Goal: Transaction & Acquisition: Obtain resource

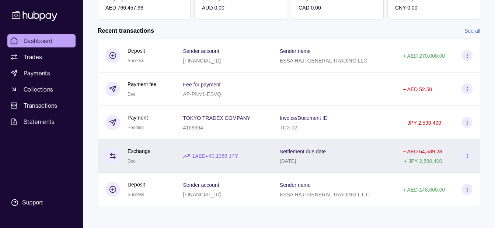
scroll to position [164, 0]
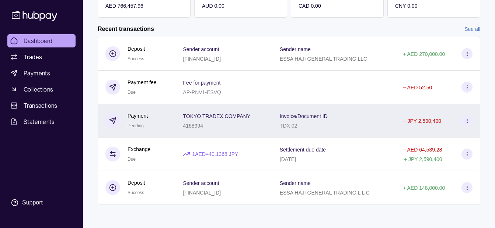
click at [242, 123] on div "4168994" at bounding box center [216, 125] width 67 height 9
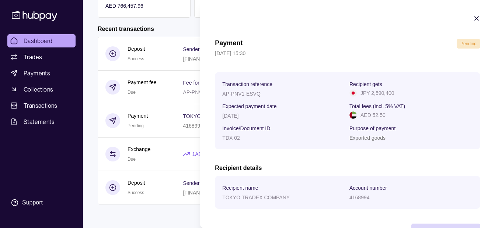
scroll to position [27, 0]
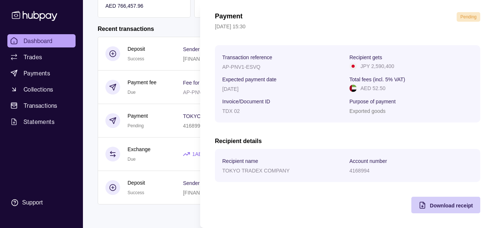
click at [449, 205] on span "Download receipt" at bounding box center [450, 206] width 43 height 6
click at [151, 97] on html "Dashboard Trades Payments Collections Transactions Statements Support K Hello, …" at bounding box center [247, 32] width 495 height 392
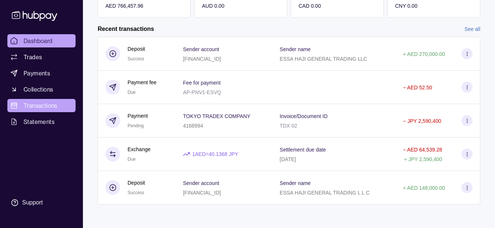
click at [55, 105] on span "Transactions" at bounding box center [41, 105] width 34 height 9
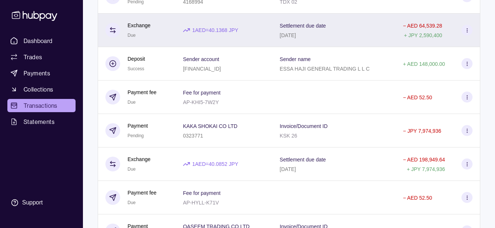
scroll to position [221, 0]
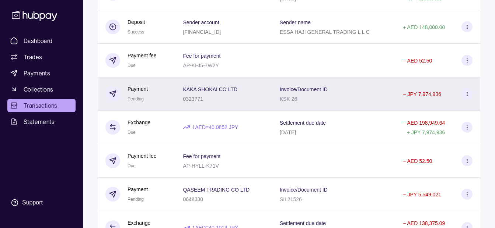
click at [265, 99] on div "KAKA SHOKAI CO LTD 0323771" at bounding box center [223, 94] width 96 height 34
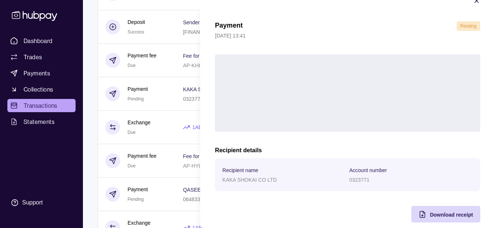
scroll to position [27, 0]
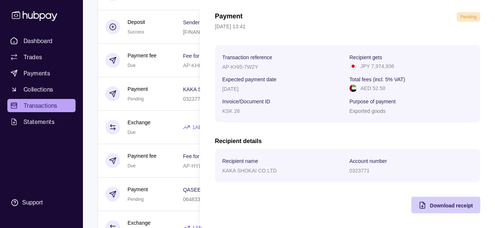
click at [430, 208] on span "Download receipt" at bounding box center [450, 206] width 43 height 6
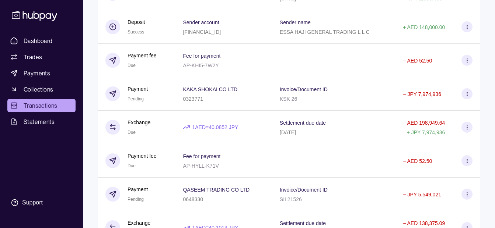
click at [160, 139] on html "Dashboard Trades Payments Collections Transactions Statements Support K Hello, …" at bounding box center [247, 186] width 495 height 815
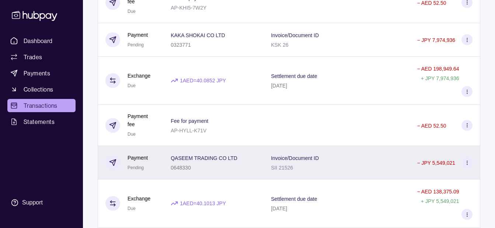
scroll to position [295, 0]
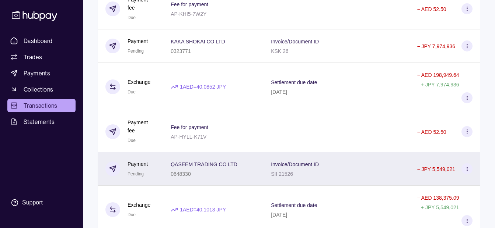
click at [236, 162] on p "QASEEM TRADING CO LTD" at bounding box center [204, 165] width 67 height 6
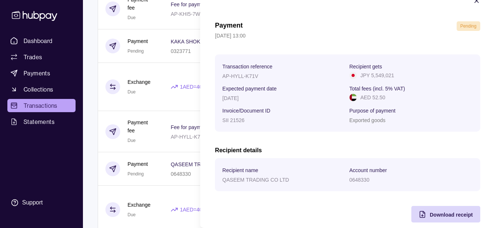
scroll to position [27, 0]
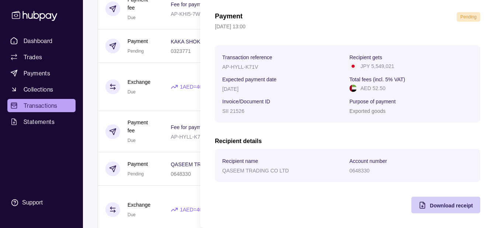
click at [439, 207] on span "Download receipt" at bounding box center [450, 206] width 43 height 6
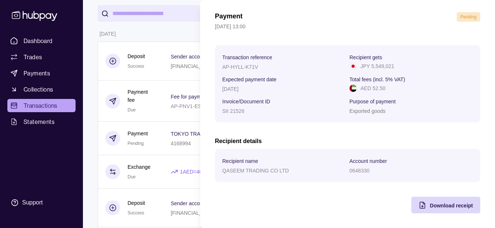
scroll to position [0, 0]
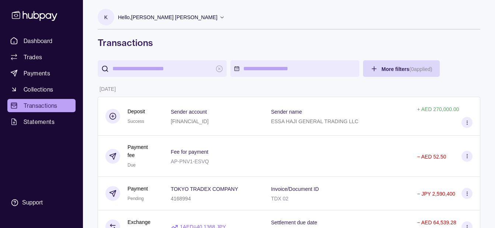
click at [219, 17] on icon at bounding box center [222, 17] width 6 height 6
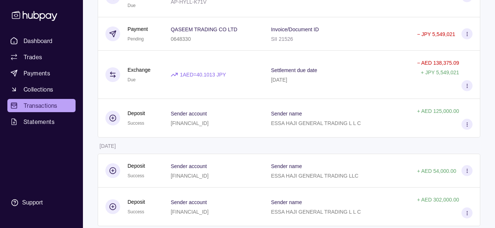
scroll to position [147, 0]
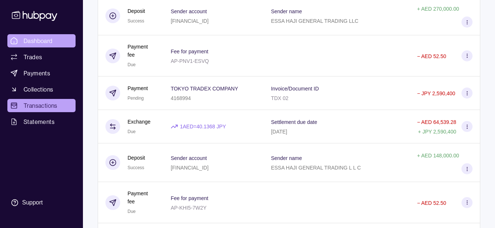
click at [35, 41] on span "Dashboard" at bounding box center [38, 40] width 29 height 9
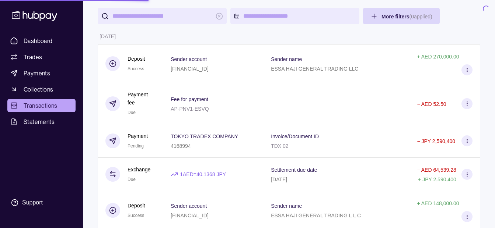
scroll to position [0, 0]
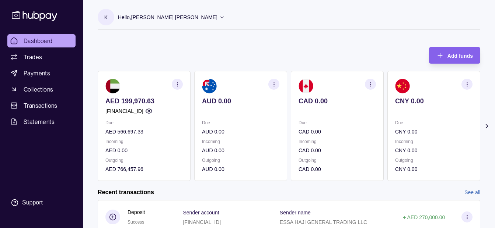
click at [184, 18] on p "Hello, [PERSON_NAME] [PERSON_NAME]" at bounding box center [167, 17] width 99 height 8
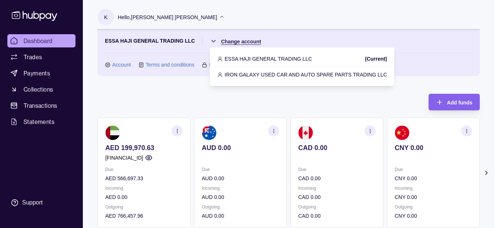
click at [243, 41] on html "Dashboard Trades Payments Collections Transactions Statements Support K Hello, …" at bounding box center [250, 219] width 500 height 439
drag, startPoint x: 251, startPoint y: 56, endPoint x: 265, endPoint y: 87, distance: 34.1
click at [265, 87] on html "Dashboard Trades Payments Collections Transactions Statements Support K Hello, …" at bounding box center [250, 219] width 500 height 439
click at [263, 77] on p "IRON GALAXY USED CAR AND AUTO SPARE PARTS TRADING LLC" at bounding box center [306, 75] width 162 height 8
